Goal: Find specific page/section: Find specific page/section

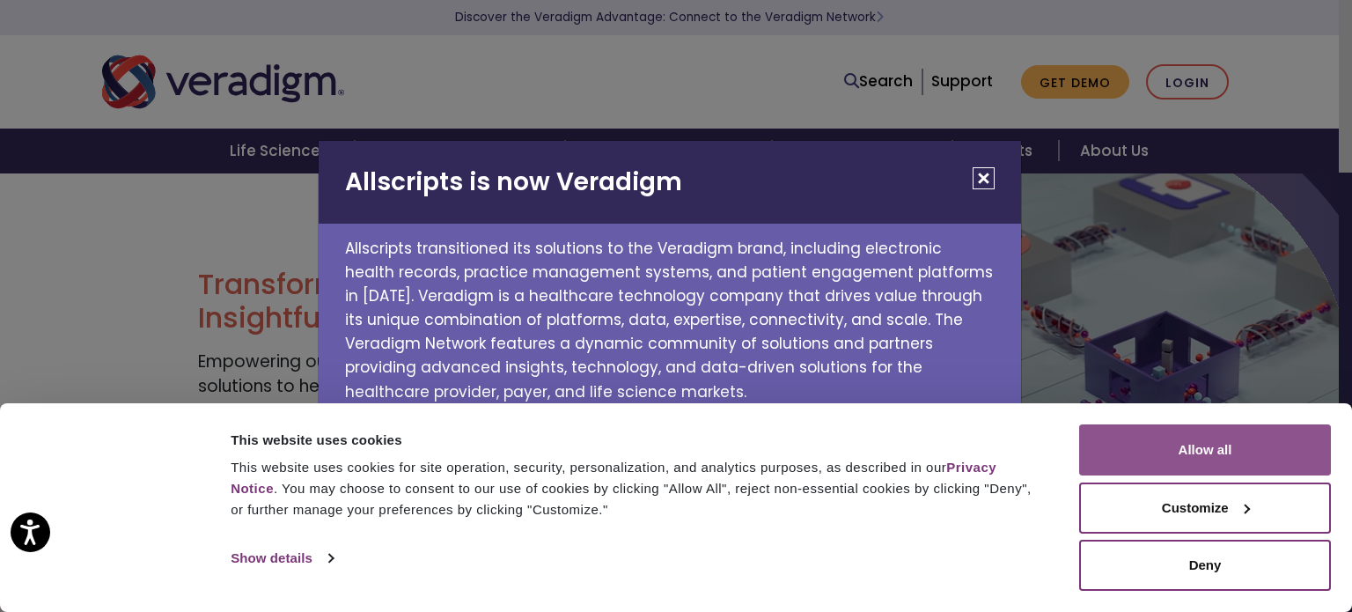
click at [1190, 444] on button "Allow all" at bounding box center [1205, 449] width 252 height 51
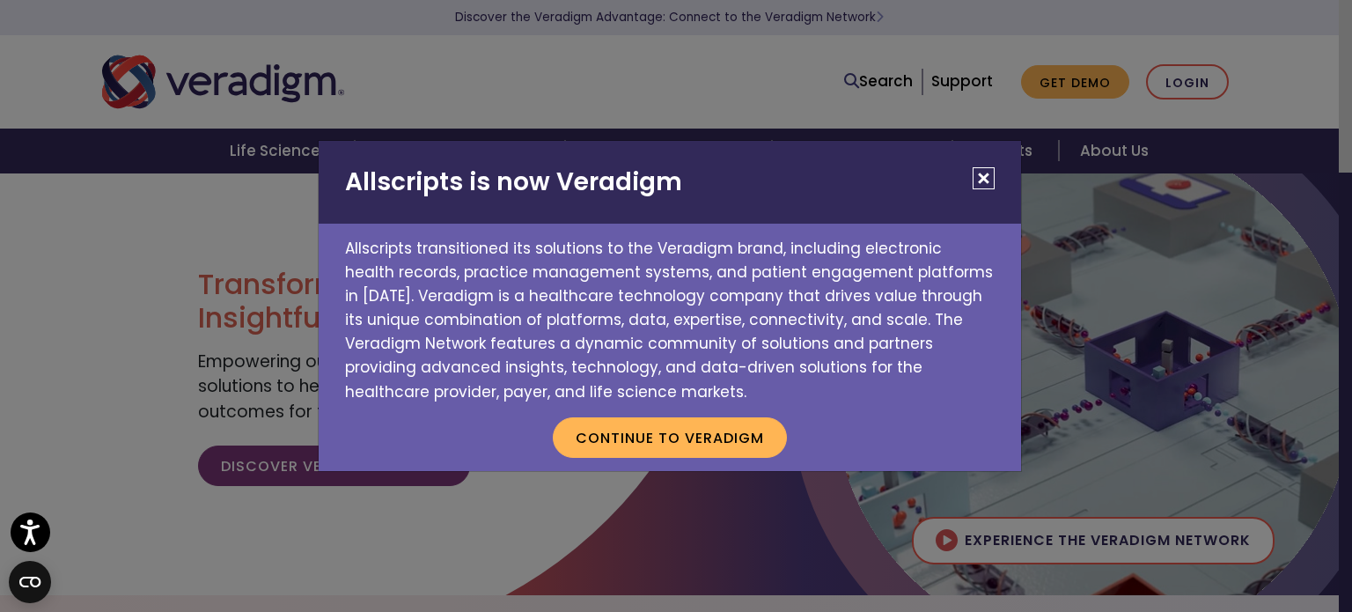
click at [991, 168] on button "Close" at bounding box center [984, 178] width 22 height 22
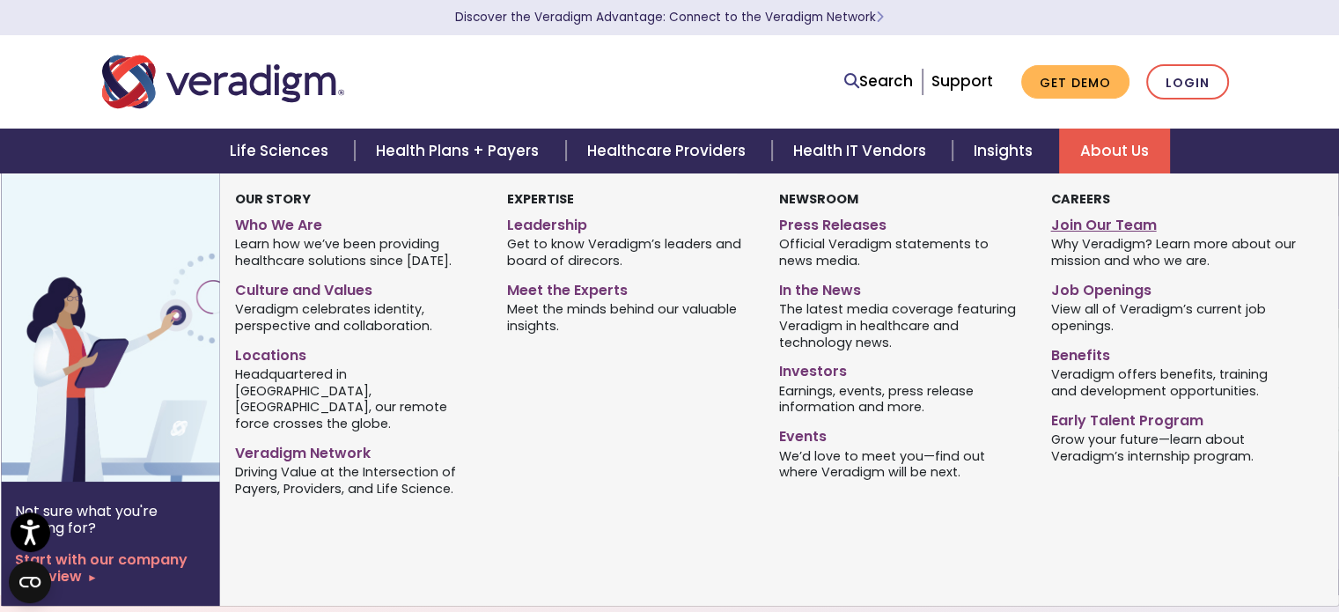
click at [1085, 217] on link "Join Our Team" at bounding box center [1173, 223] width 246 height 26
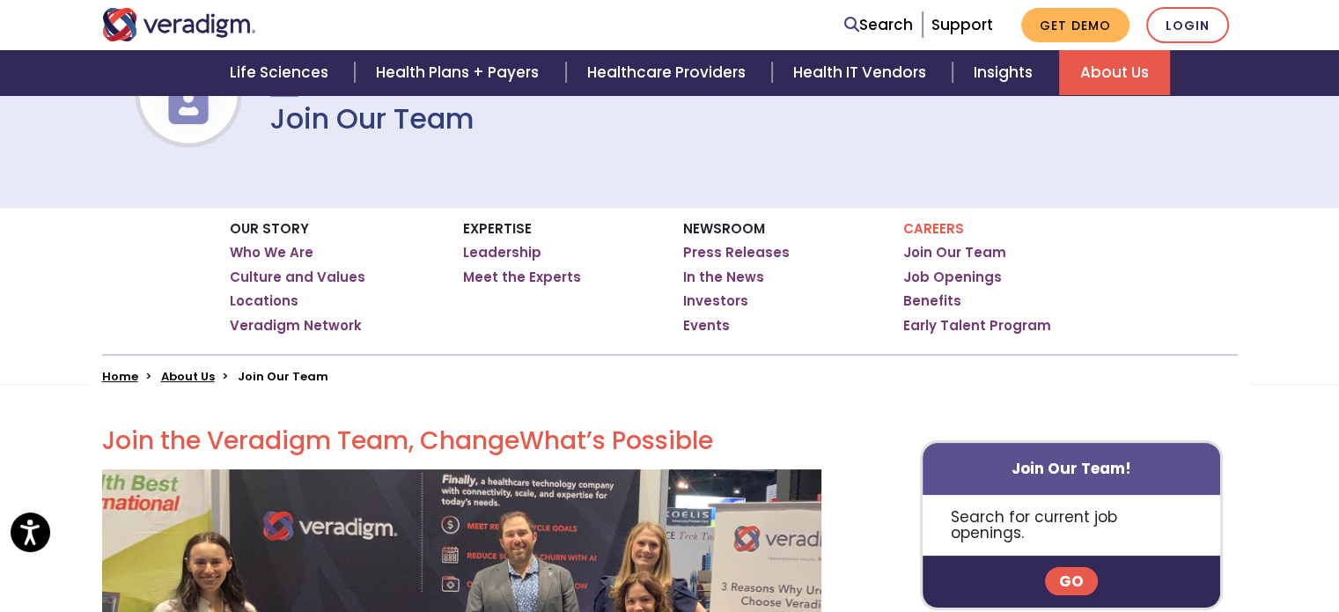
scroll to position [187, 0]
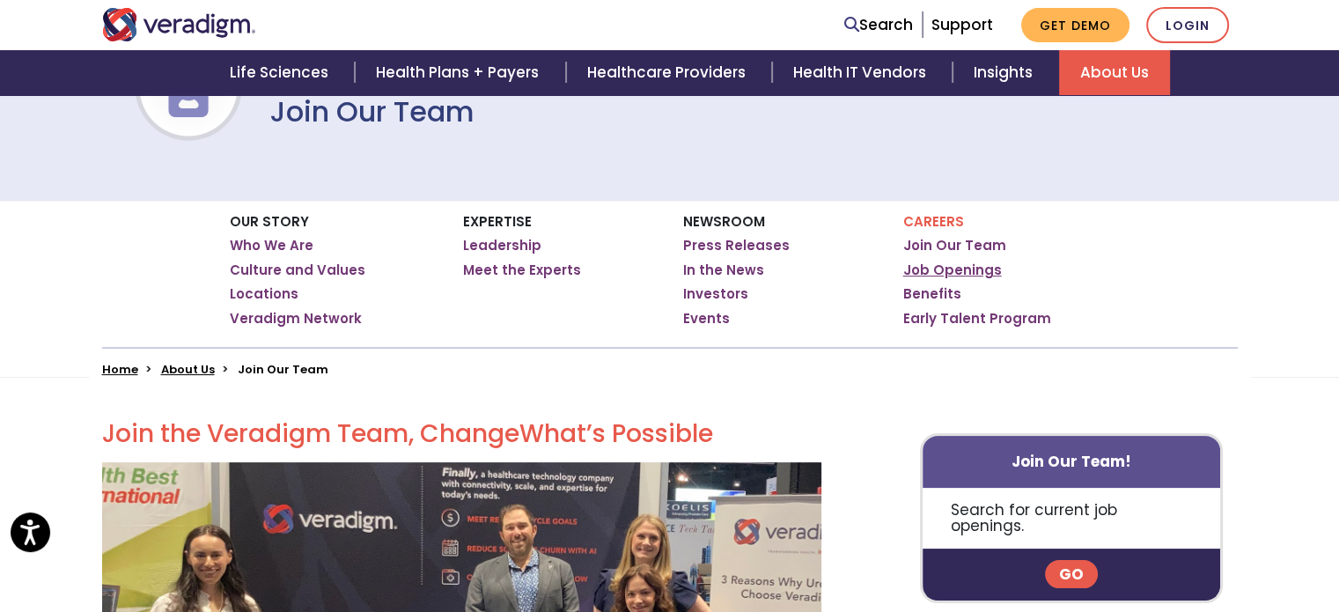
click at [965, 267] on link "Job Openings" at bounding box center [952, 270] width 99 height 18
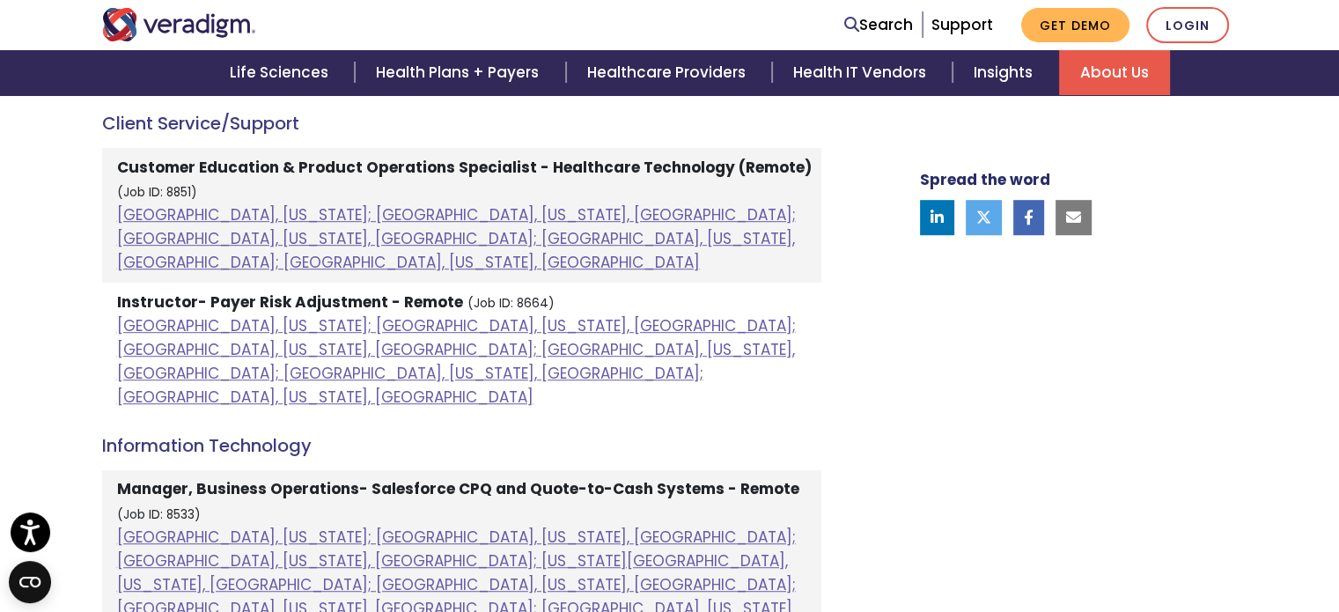
scroll to position [1035, 0]
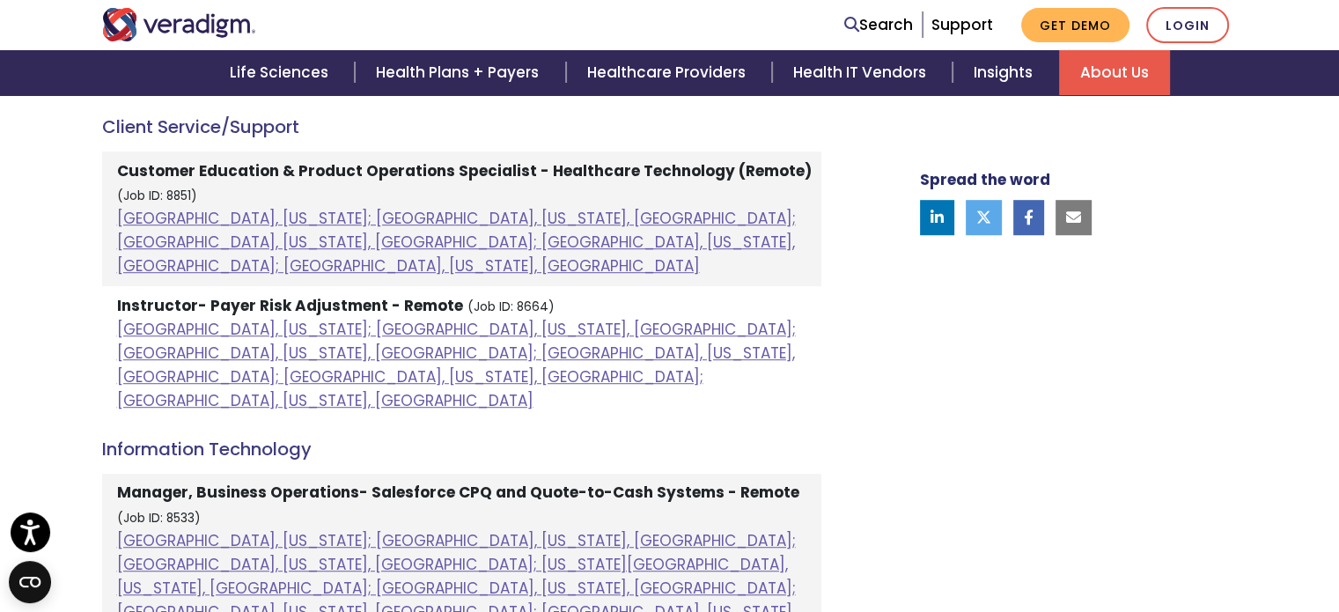
drag, startPoint x: 1350, startPoint y: 99, endPoint x: 1351, endPoint y: 302, distance: 203.4
click at [549, 169] on strong "Customer Education & Product Operations Specialist - Healthcare Technology (Rem…" at bounding box center [464, 170] width 695 height 21
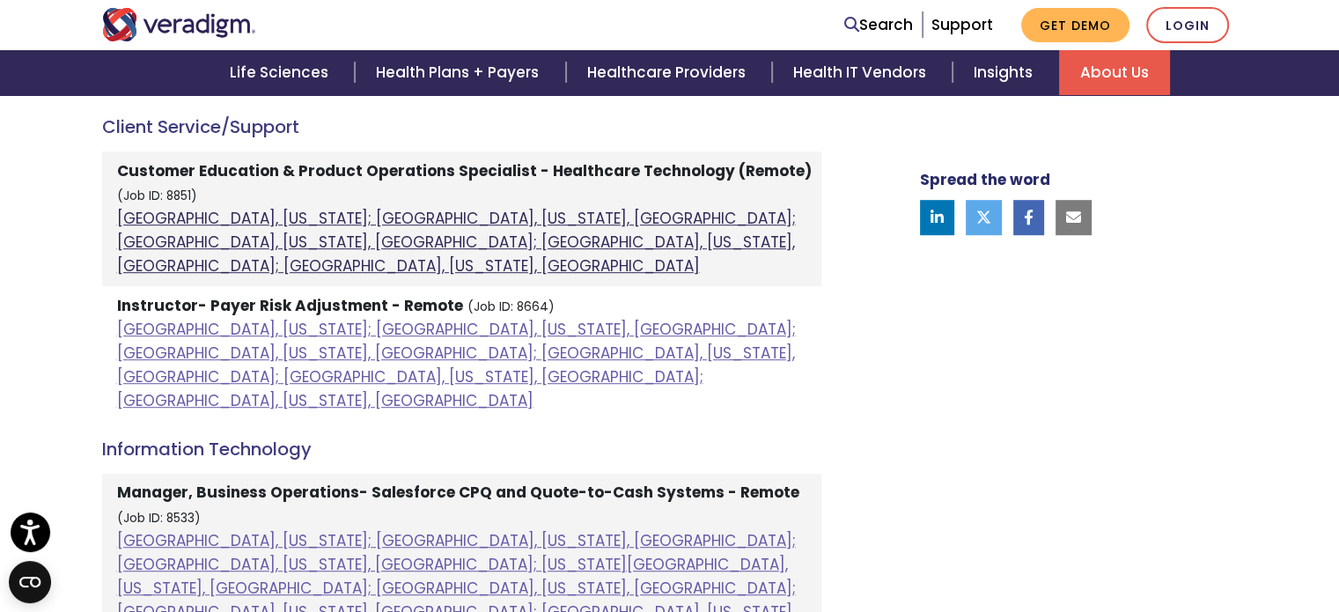
click at [455, 242] on link "Atlanta, Georgia; Orlando, Florida, United States; Phoenix, Arizona, United Sta…" at bounding box center [456, 242] width 679 height 69
